Goal: Task Accomplishment & Management: Manage account settings

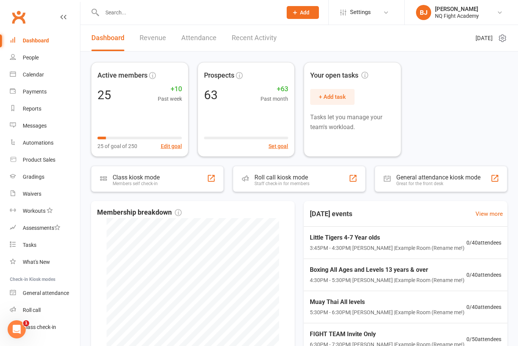
click at [152, 40] on link "Revenue" at bounding box center [152, 38] width 27 height 26
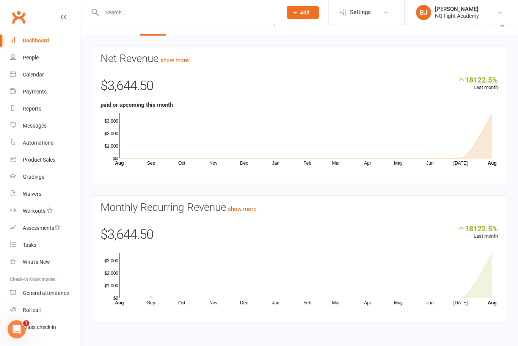
scroll to position [21, 0]
click at [16, 331] on icon "Open Intercom Messenger" at bounding box center [17, 329] width 13 height 13
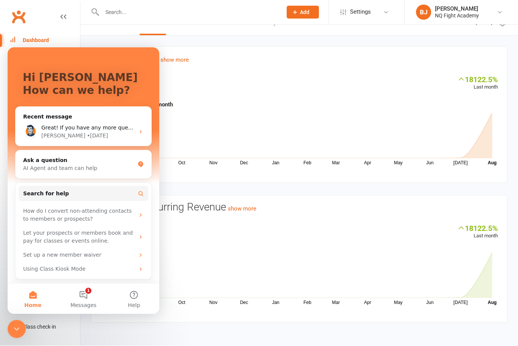
scroll to position [30, 0]
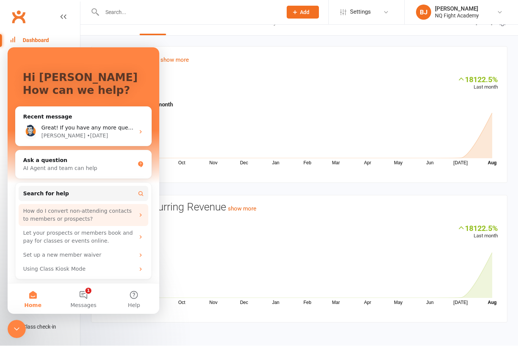
click at [56, 214] on div "How do I convert non-attending contacts to members or prospects?" at bounding box center [78, 215] width 111 height 16
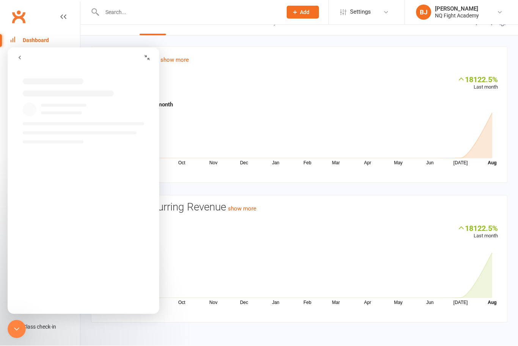
scroll to position [0, 0]
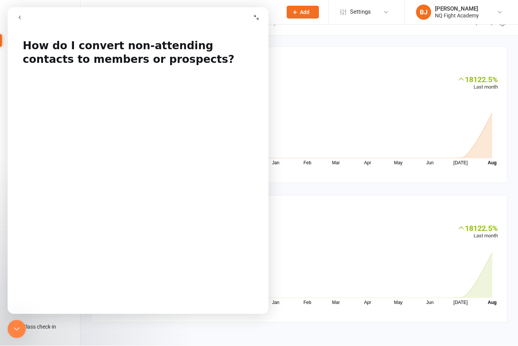
click at [24, 14] on button "go back" at bounding box center [20, 17] width 14 height 14
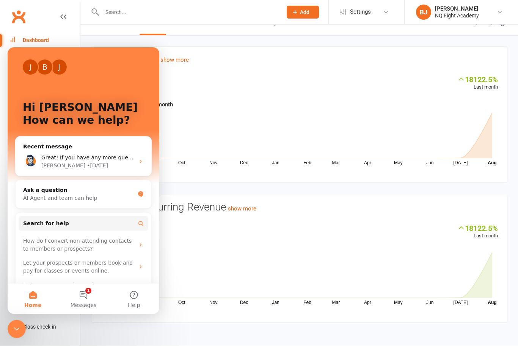
click at [17, 328] on icon "Close Intercom Messenger" at bounding box center [16, 329] width 9 height 9
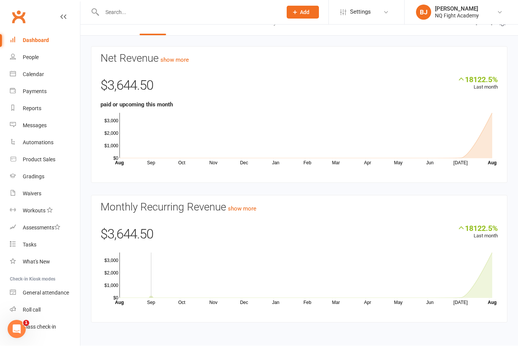
click at [21, 330] on icon "Open Intercom Messenger" at bounding box center [17, 329] width 13 height 13
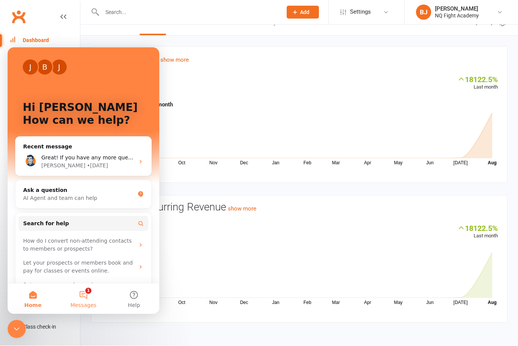
click at [87, 293] on button "1 Messages" at bounding box center [83, 299] width 50 height 30
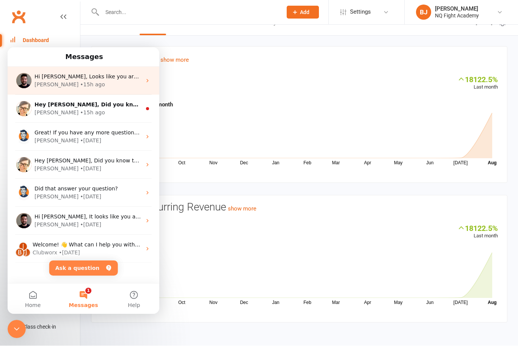
click at [74, 82] on div "[PERSON_NAME] • 15h ago" at bounding box center [87, 85] width 107 height 8
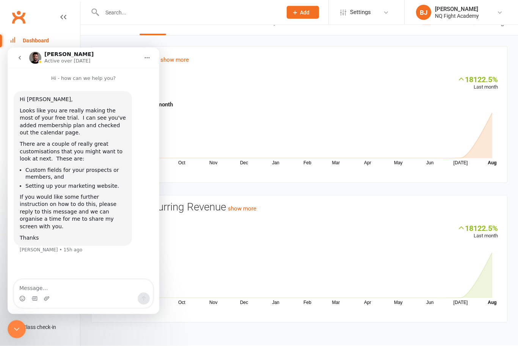
click at [18, 59] on icon "go back" at bounding box center [20, 58] width 6 height 6
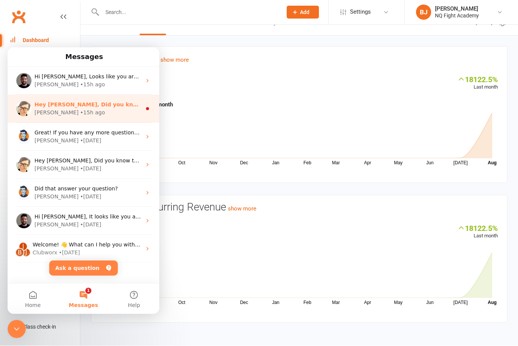
click at [92, 110] on div "[PERSON_NAME] • 15h ago" at bounding box center [87, 113] width 107 height 8
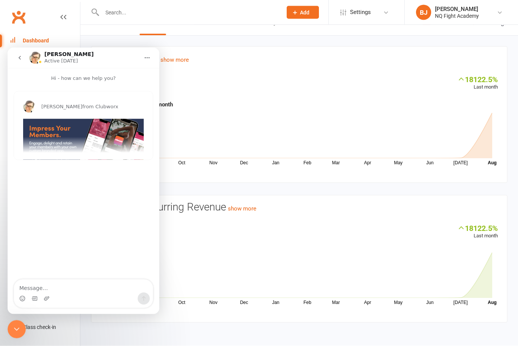
click at [17, 56] on icon "go back" at bounding box center [20, 58] width 6 height 6
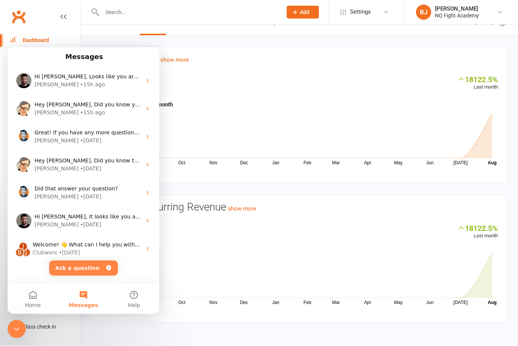
click at [23, 334] on div "Close Intercom Messenger" at bounding box center [17, 329] width 18 height 18
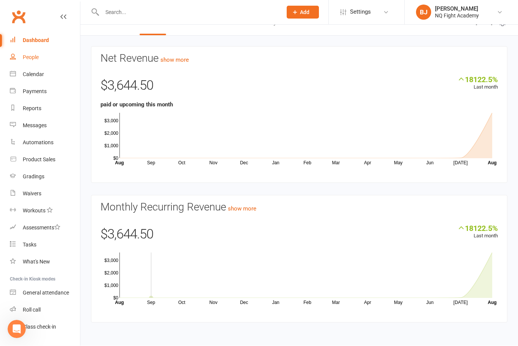
click at [33, 59] on div "People" at bounding box center [31, 58] width 16 height 6
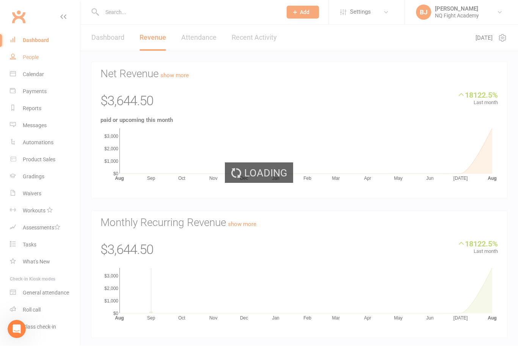
select select "100"
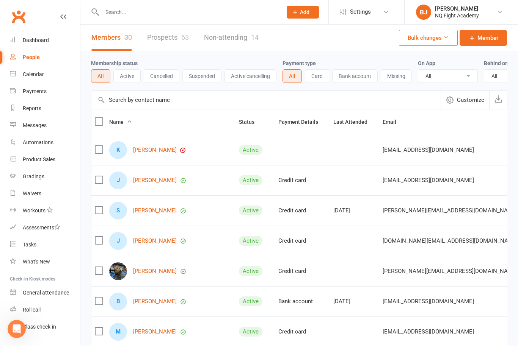
scroll to position [0, 0]
click at [166, 40] on link "Prospects 63" at bounding box center [168, 38] width 42 height 26
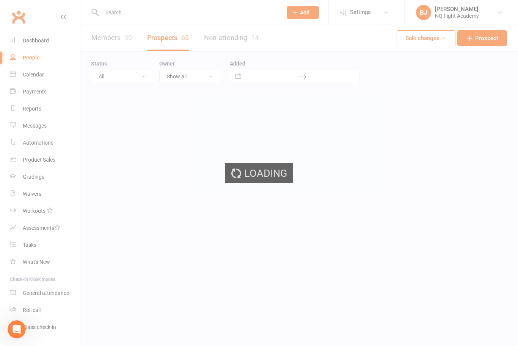
select select "100"
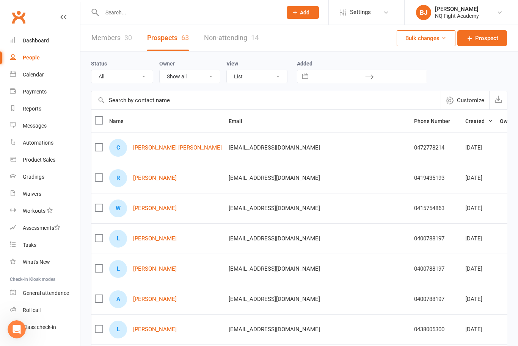
click at [238, 42] on link "Non-attending 14" at bounding box center [231, 38] width 55 height 26
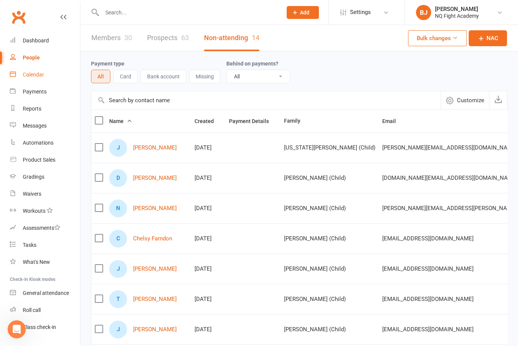
click at [38, 75] on div "Calendar" at bounding box center [33, 75] width 21 height 6
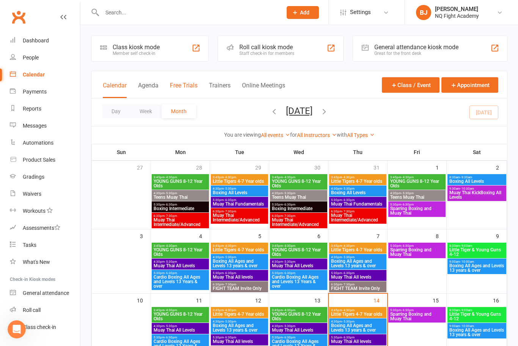
click at [183, 92] on button "Free Trials" at bounding box center [184, 90] width 28 height 16
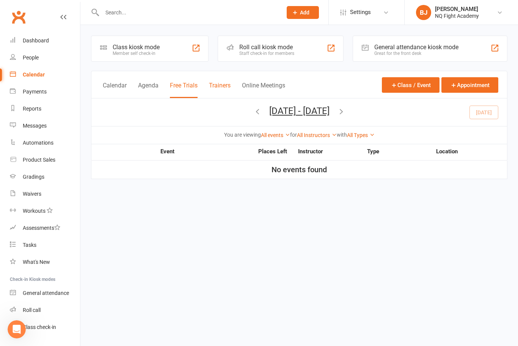
click at [213, 82] on button "Trainers" at bounding box center [220, 90] width 22 height 16
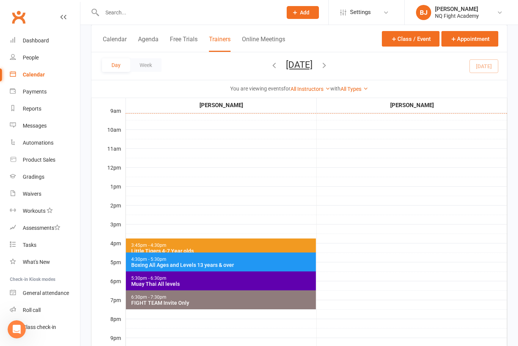
scroll to position [180, 0]
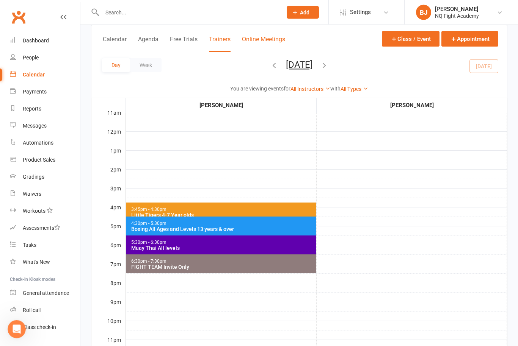
click at [263, 39] on button "Online Meetings" at bounding box center [263, 44] width 43 height 16
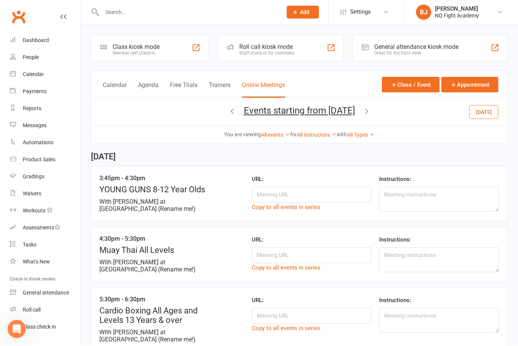
scroll to position [0, 0]
click at [190, 86] on button "Free Trials" at bounding box center [184, 89] width 28 height 16
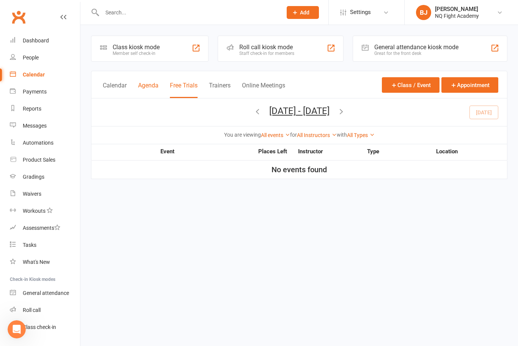
click at [148, 86] on button "Agenda" at bounding box center [148, 90] width 20 height 16
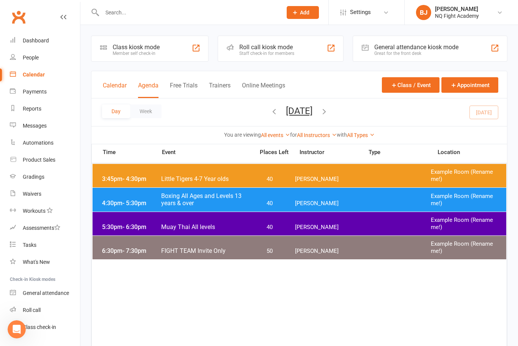
click at [119, 84] on button "Calendar" at bounding box center [115, 90] width 24 height 16
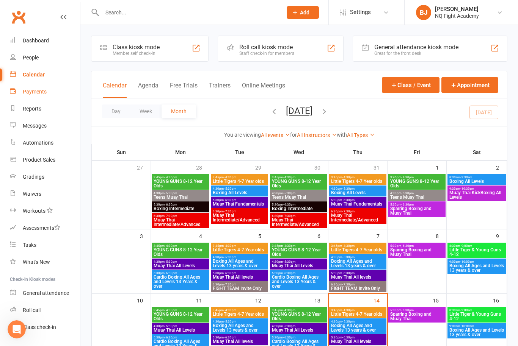
click at [35, 95] on link "Payments" at bounding box center [45, 91] width 70 height 17
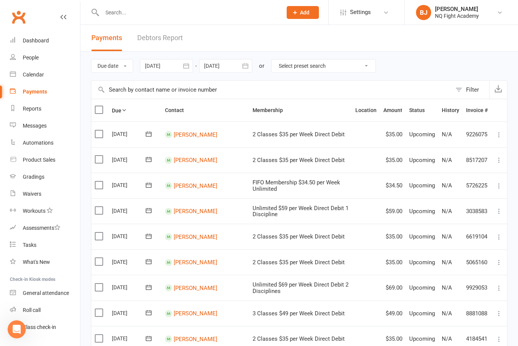
click at [162, 39] on link "Debtors Report" at bounding box center [159, 38] width 45 height 26
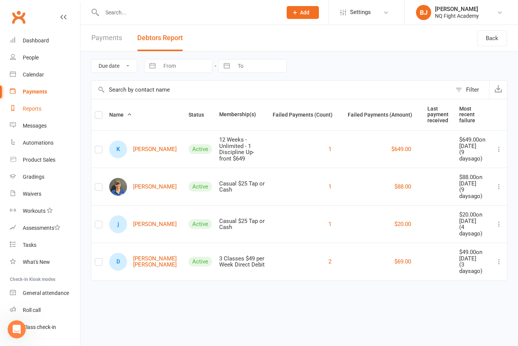
click at [34, 108] on div "Reports" at bounding box center [32, 109] width 19 height 6
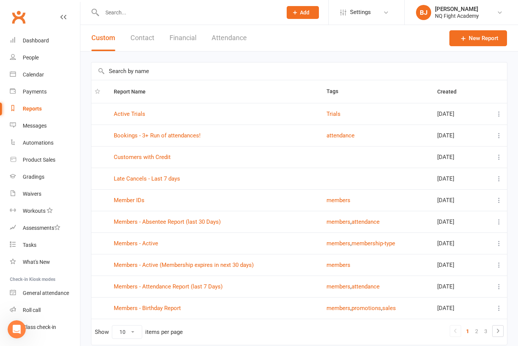
click at [145, 40] on button "Contact" at bounding box center [142, 38] width 24 height 26
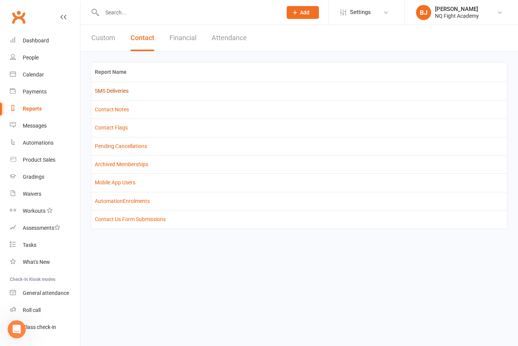
click at [120, 94] on link "SMS Deliveries" at bounding box center [112, 91] width 34 height 6
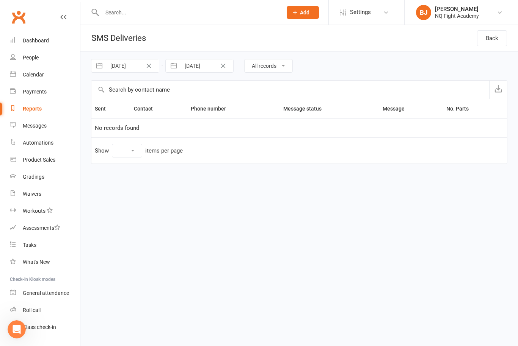
select select "10"
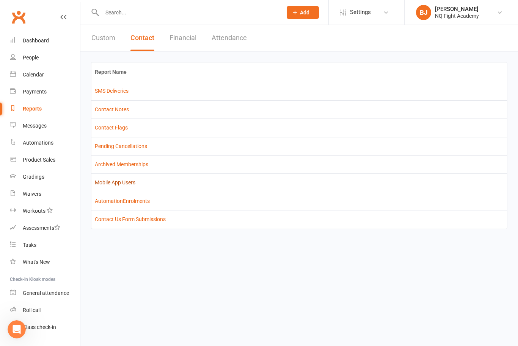
click at [111, 185] on link "Mobile App Users" at bounding box center [115, 183] width 41 height 6
click at [35, 123] on div "Messages" at bounding box center [35, 126] width 24 height 6
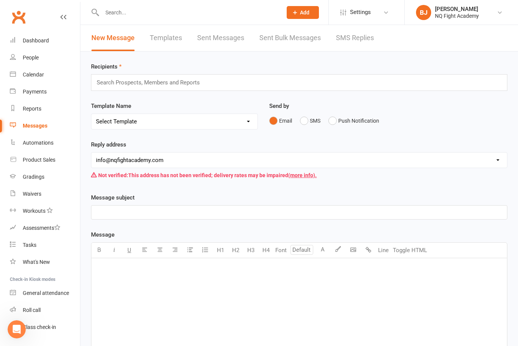
click at [169, 42] on link "Templates" at bounding box center [166, 38] width 32 height 26
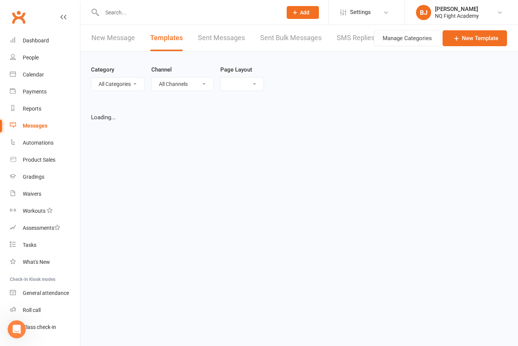
select select "grid"
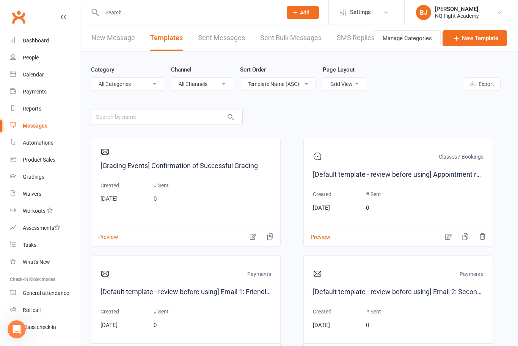
click at [216, 41] on link "Sent Messages" at bounding box center [221, 38] width 47 height 26
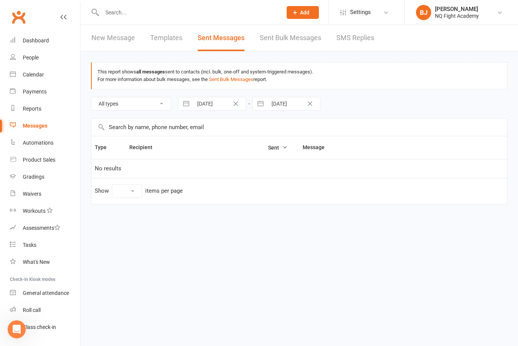
select select "10"
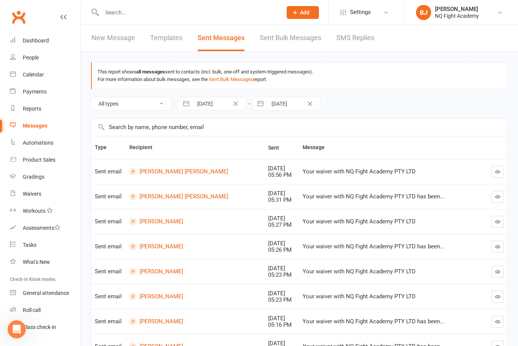
click at [314, 40] on link "Sent Bulk Messages" at bounding box center [290, 38] width 61 height 26
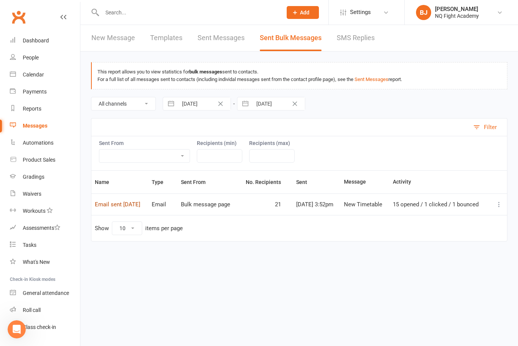
click at [138, 206] on link "Email sent [DATE]" at bounding box center [117, 204] width 45 height 7
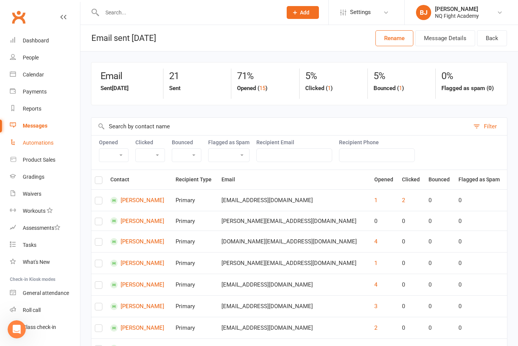
click at [39, 143] on div "Automations" at bounding box center [38, 143] width 31 height 6
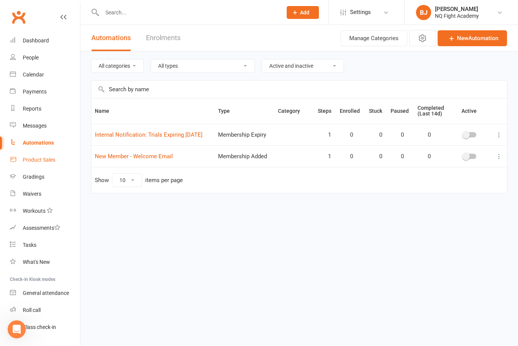
click at [36, 159] on div "Product Sales" at bounding box center [39, 160] width 33 height 6
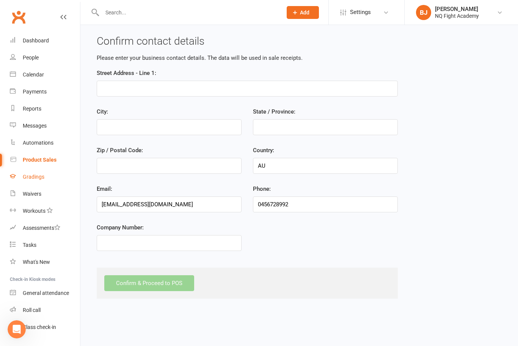
click at [38, 178] on div "Gradings" at bounding box center [34, 177] width 22 height 6
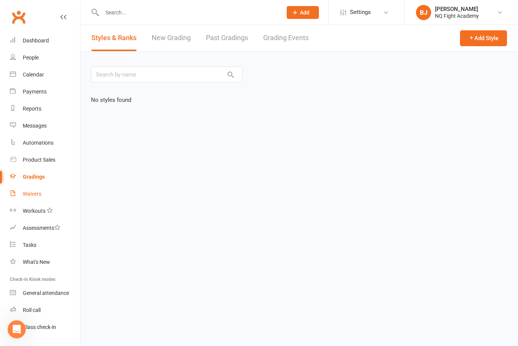
click at [35, 197] on div "Waivers" at bounding box center [32, 194] width 19 height 6
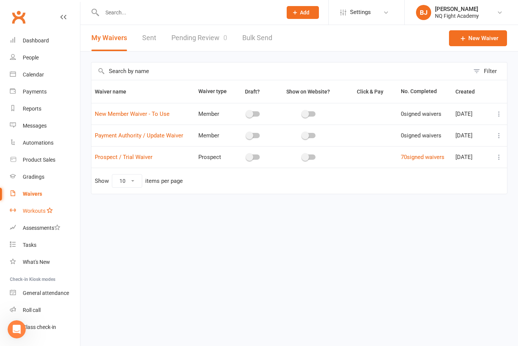
click at [38, 212] on div "Workouts" at bounding box center [34, 211] width 23 height 6
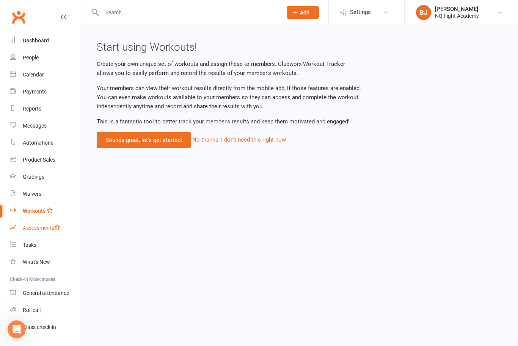
click at [37, 230] on div "Assessments" at bounding box center [42, 228] width 38 height 6
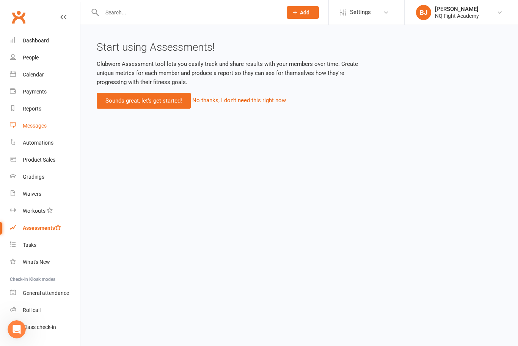
click at [34, 124] on div "Messages" at bounding box center [35, 126] width 24 height 6
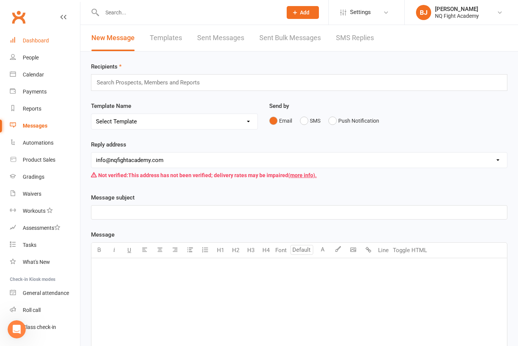
click at [52, 43] on link "Dashboard" at bounding box center [45, 40] width 70 height 17
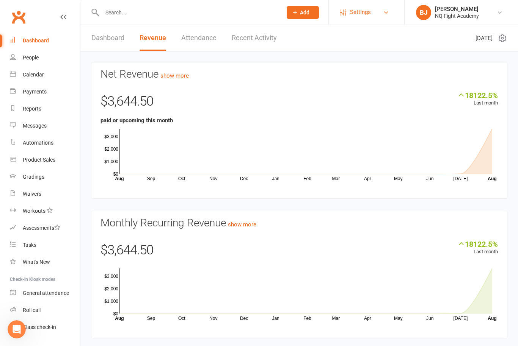
click at [360, 17] on span "Settings" at bounding box center [360, 12] width 21 height 17
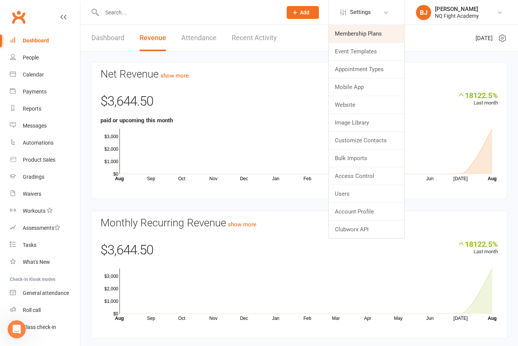
click at [369, 33] on link "Membership Plans" at bounding box center [365, 33] width 75 height 17
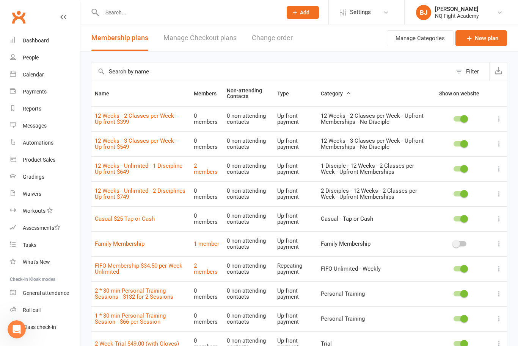
click at [214, 34] on link "Manage Checkout plans" at bounding box center [199, 38] width 73 height 26
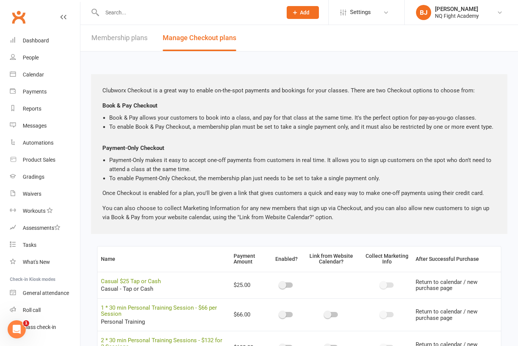
click at [303, 13] on span "Add" at bounding box center [304, 12] width 9 height 6
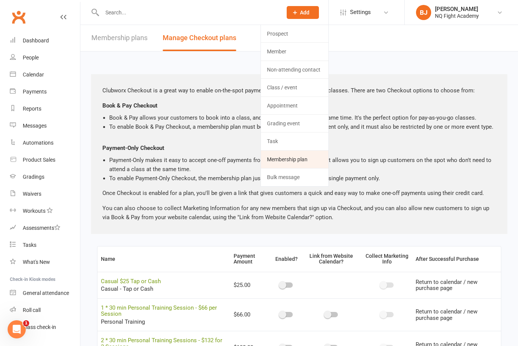
click at [308, 155] on link "Membership plan" at bounding box center [294, 159] width 67 height 17
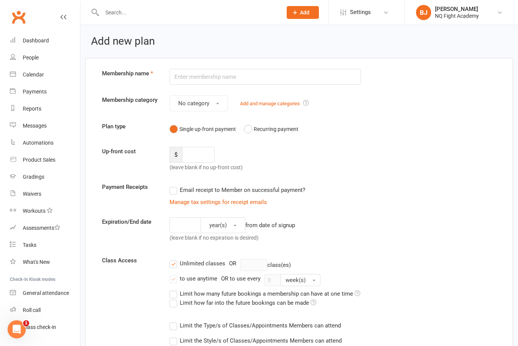
click at [275, 72] on input "text" at bounding box center [264, 77] width 191 height 16
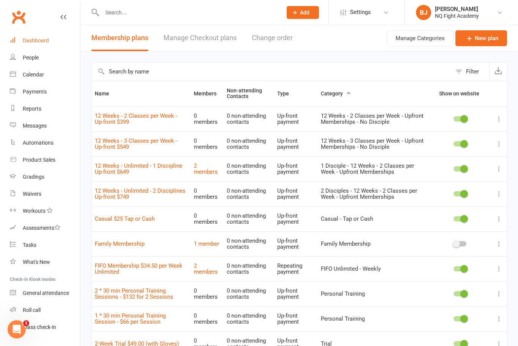
click at [43, 37] on link "Dashboard" at bounding box center [45, 40] width 70 height 17
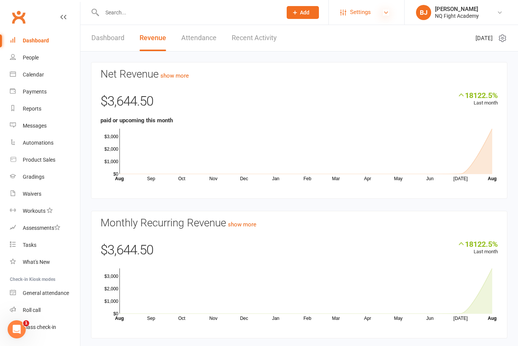
click at [385, 11] on icon at bounding box center [386, 12] width 6 height 6
